Goal: Use online tool/utility: Utilize a website feature to perform a specific function

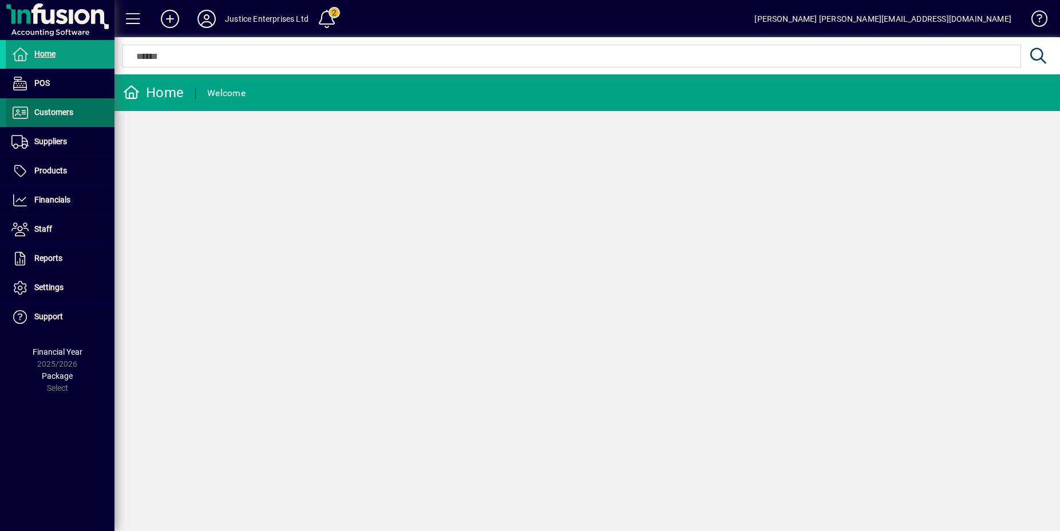
click at [88, 116] on span at bounding box center [60, 112] width 109 height 27
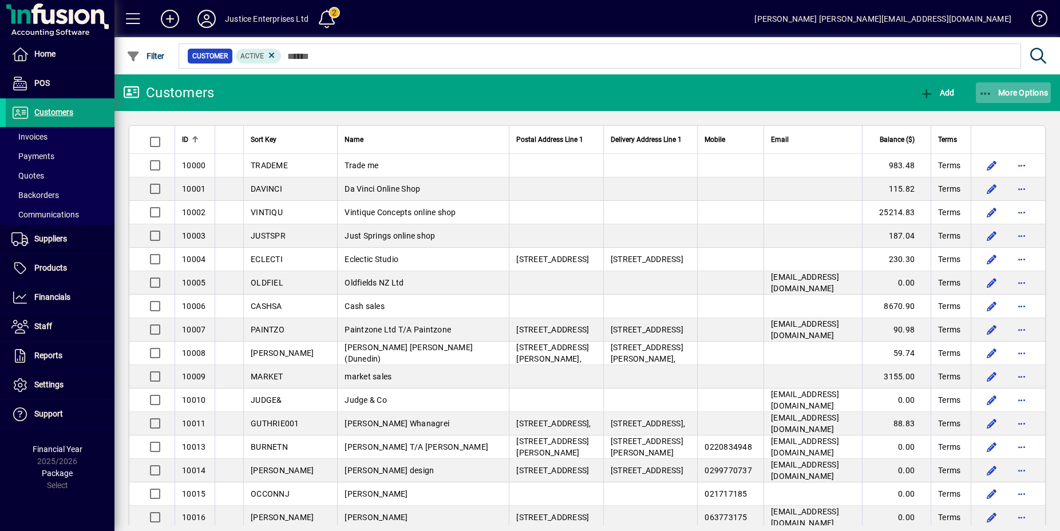
click at [1020, 97] on span "More Options" at bounding box center [1013, 92] width 70 height 9
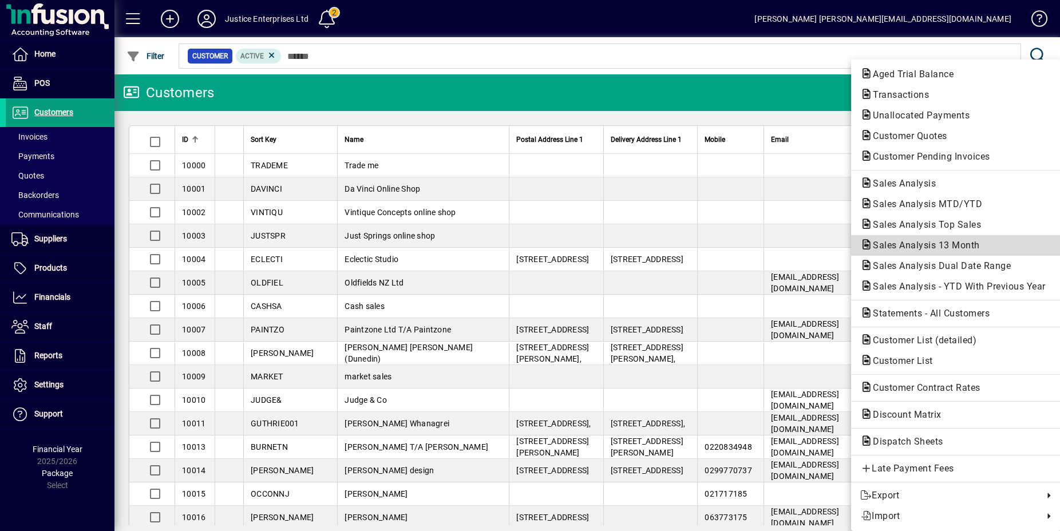
click at [937, 239] on span "Sales Analysis 13 Month" at bounding box center [955, 246] width 191 height 14
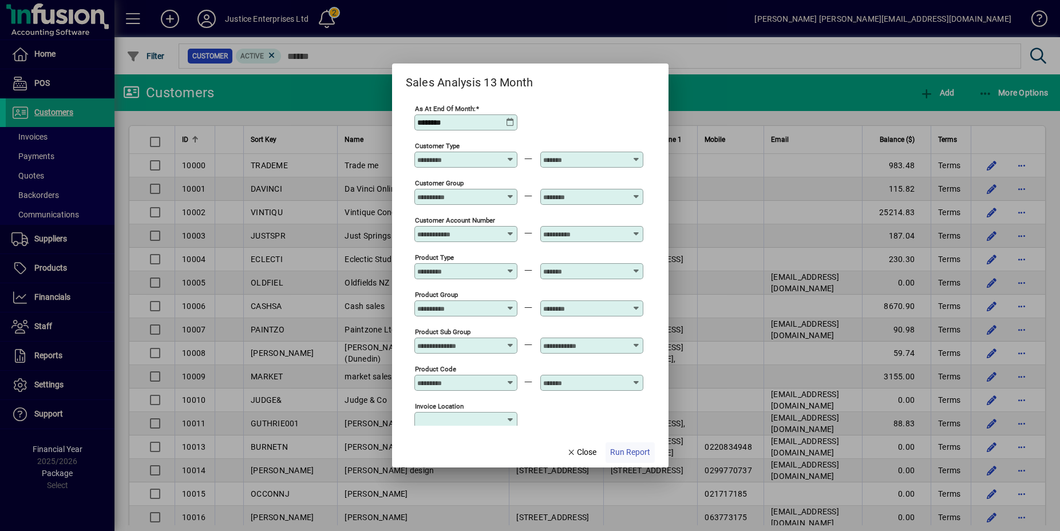
click at [645, 446] on span "Run Report" at bounding box center [630, 452] width 40 height 12
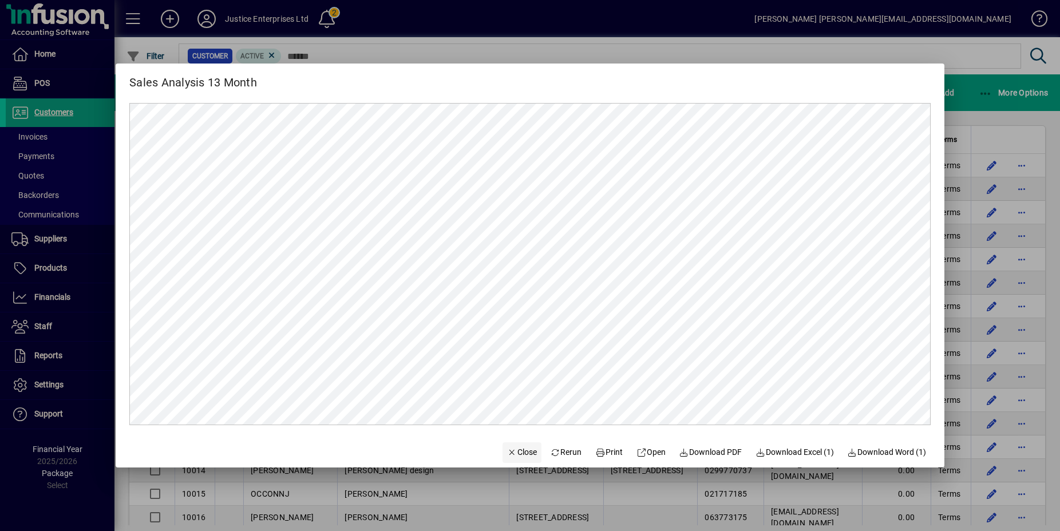
click at [516, 449] on span "Close" at bounding box center [522, 452] width 30 height 12
